Goal: Navigation & Orientation: Go to known website

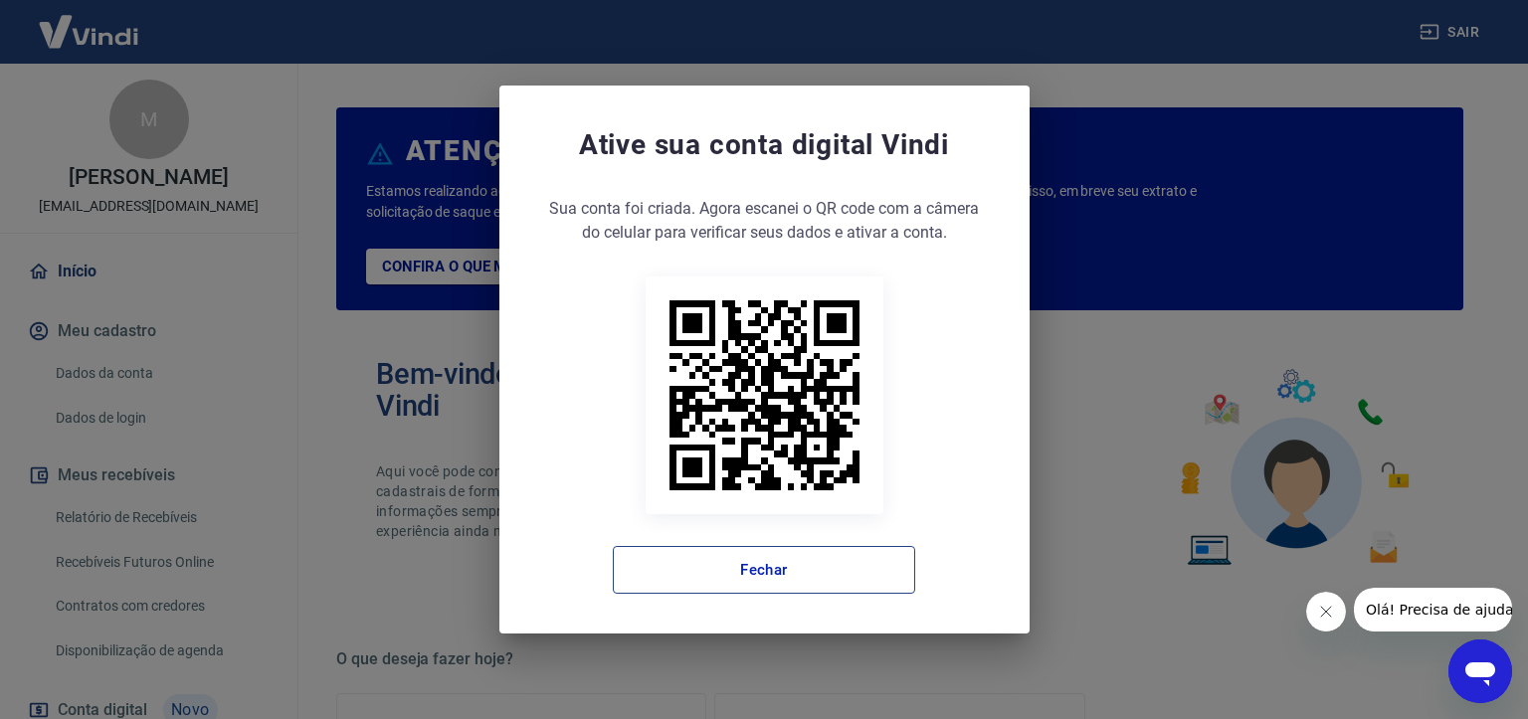
click at [716, 559] on button "Fechar" at bounding box center [764, 570] width 302 height 48
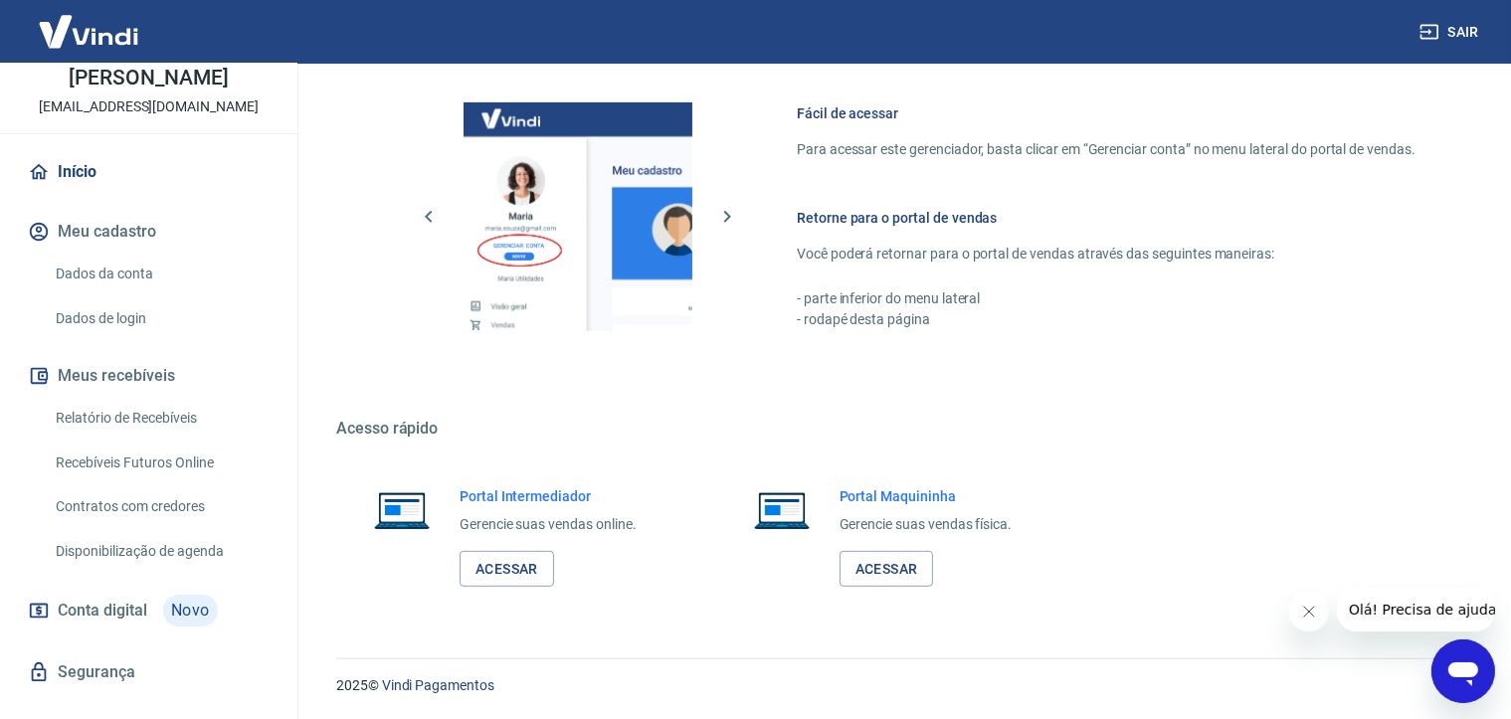
scroll to position [155, 0]
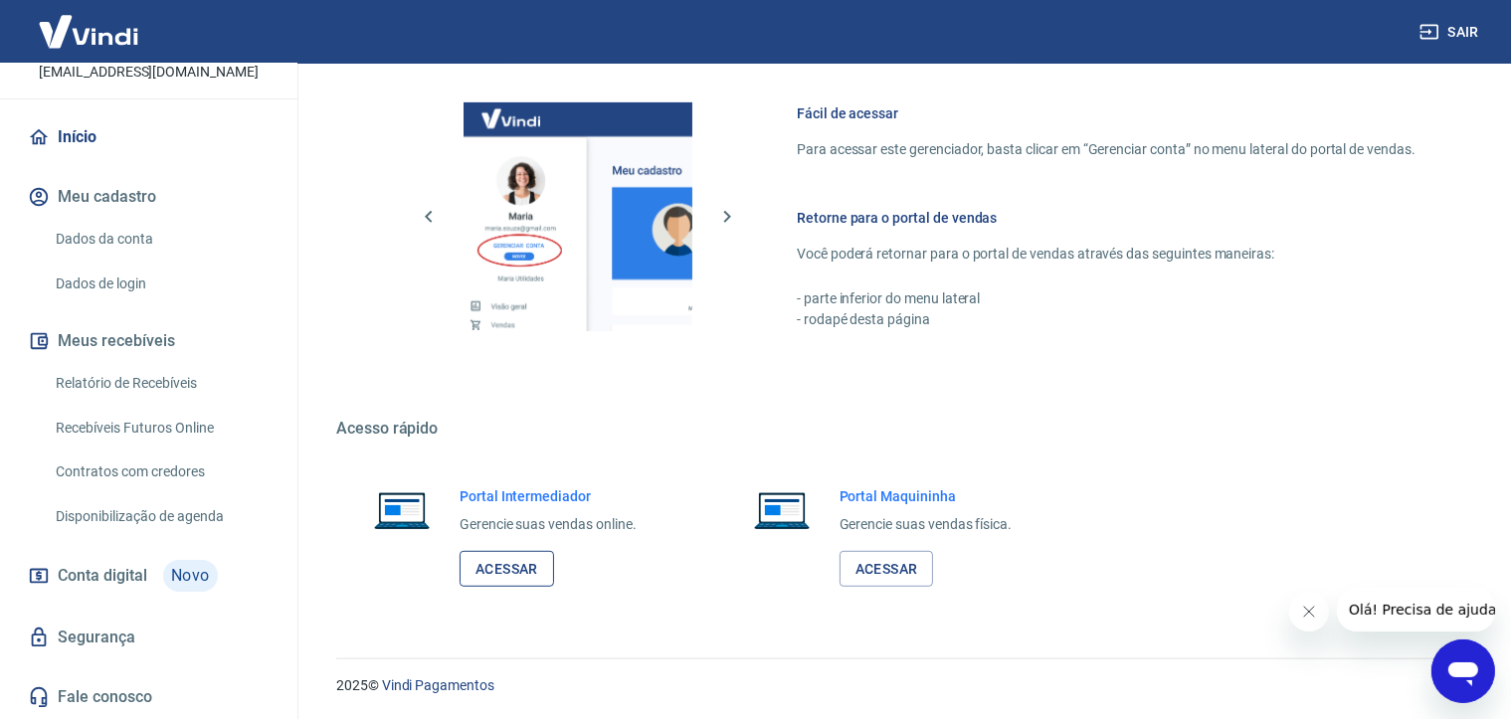
click at [484, 581] on link "Acessar" at bounding box center [507, 569] width 95 height 37
